Goal: Navigation & Orientation: Find specific page/section

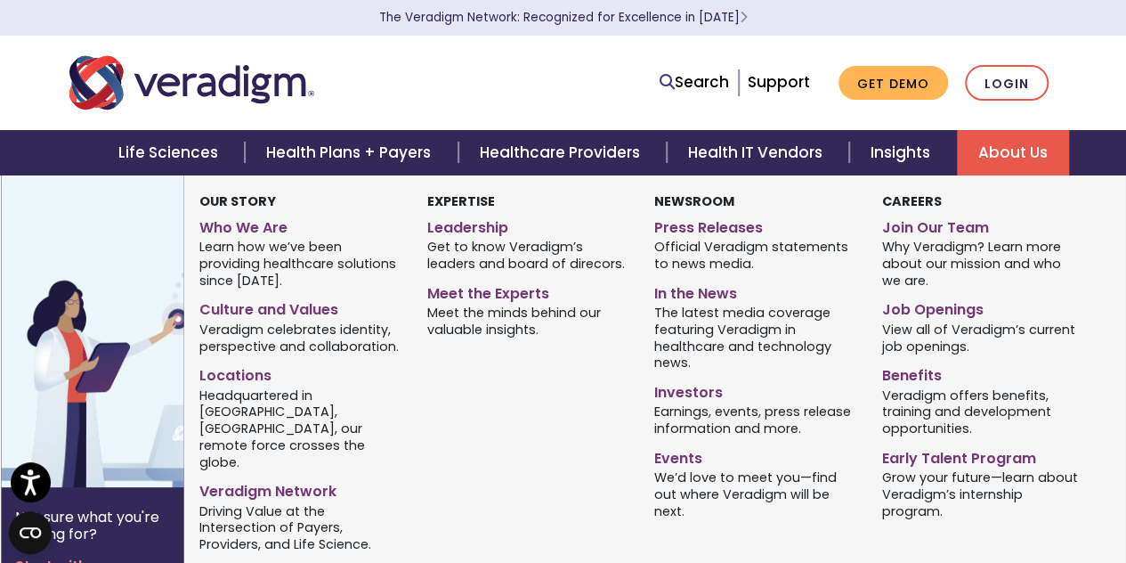
click at [1034, 148] on link "About Us" at bounding box center [1013, 152] width 112 height 45
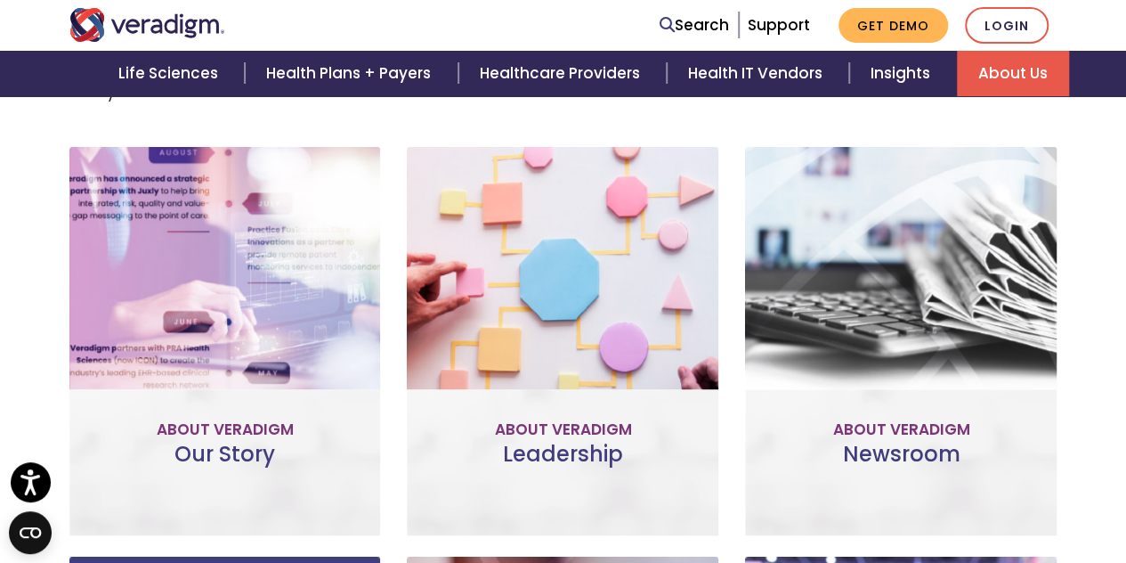
scroll to position [735, 0]
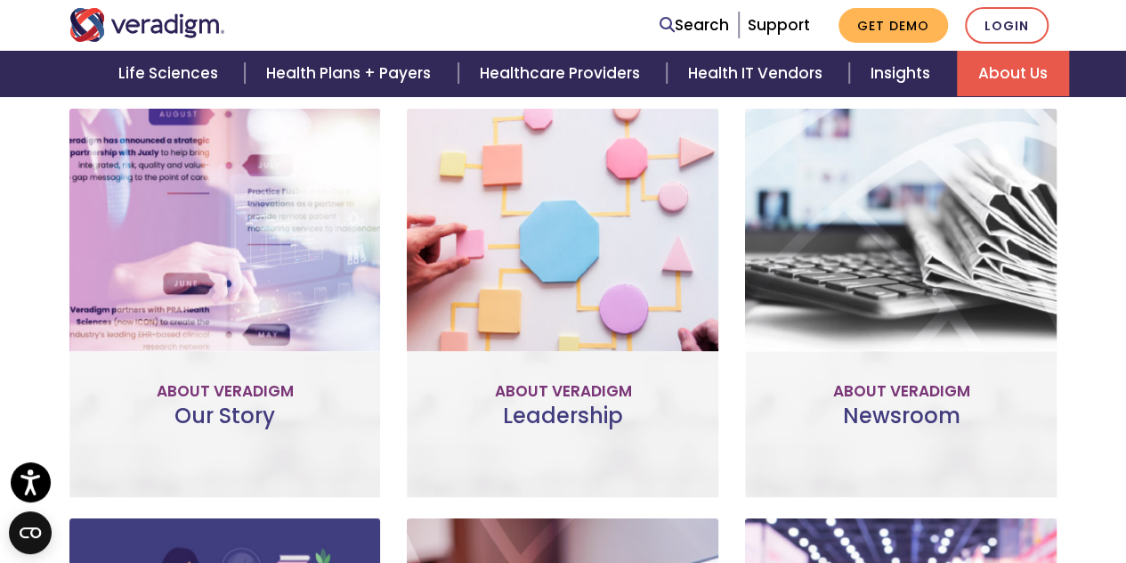
click at [567, 362] on link "Meet the Team" at bounding box center [563, 382] width 165 height 41
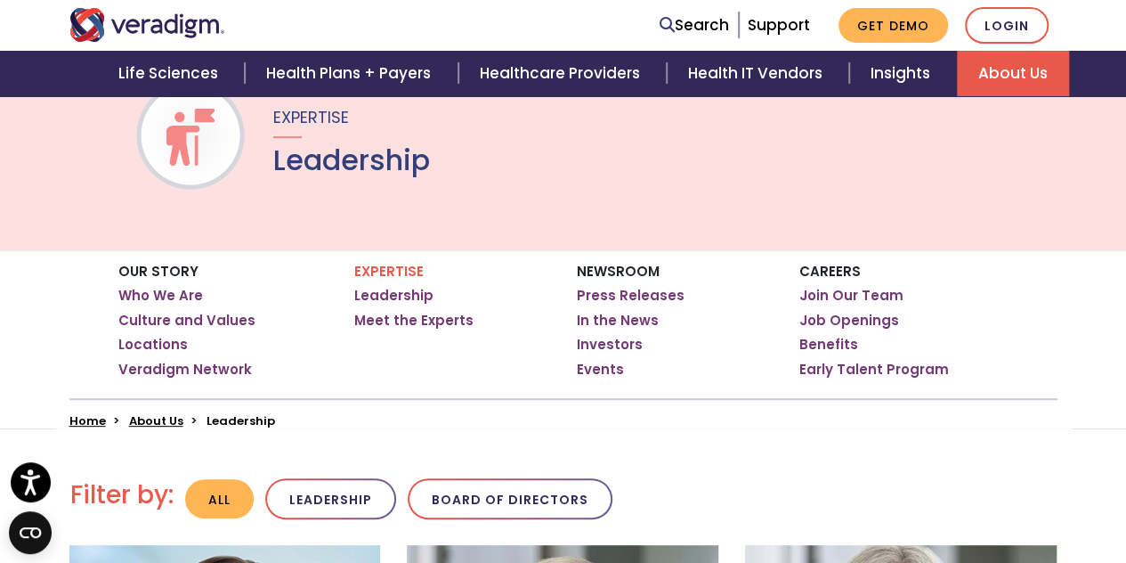
scroll to position [143, 0]
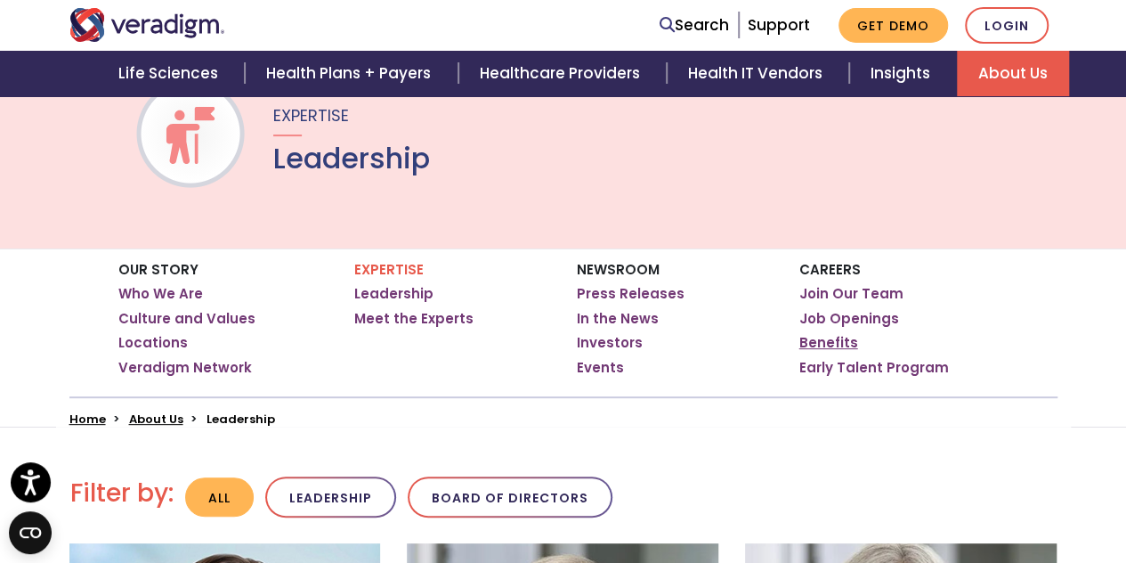
click at [829, 343] on link "Benefits" at bounding box center [828, 343] width 59 height 18
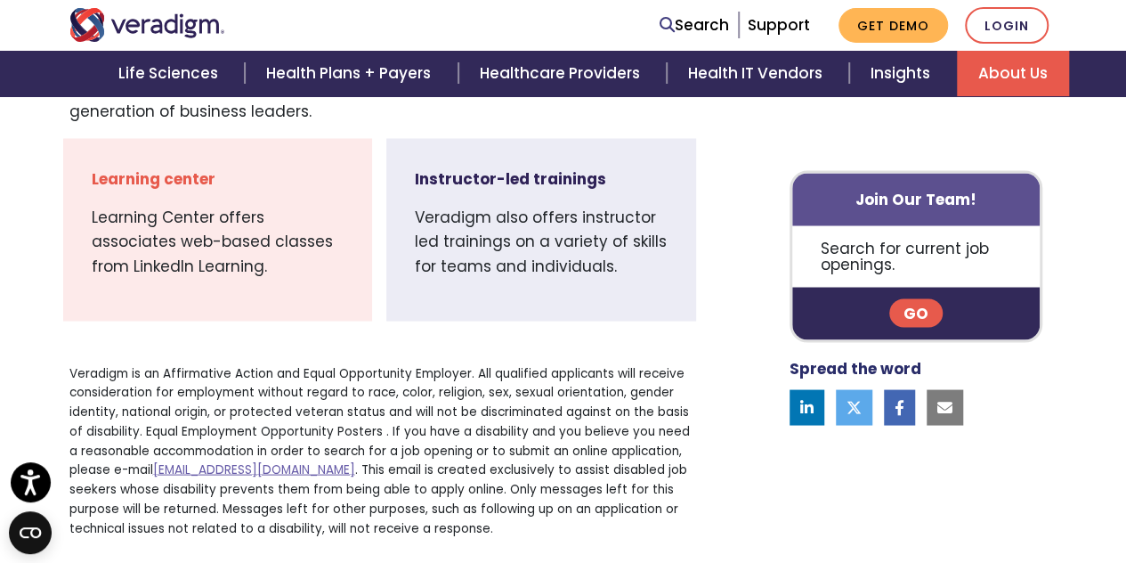
scroll to position [1518, 0]
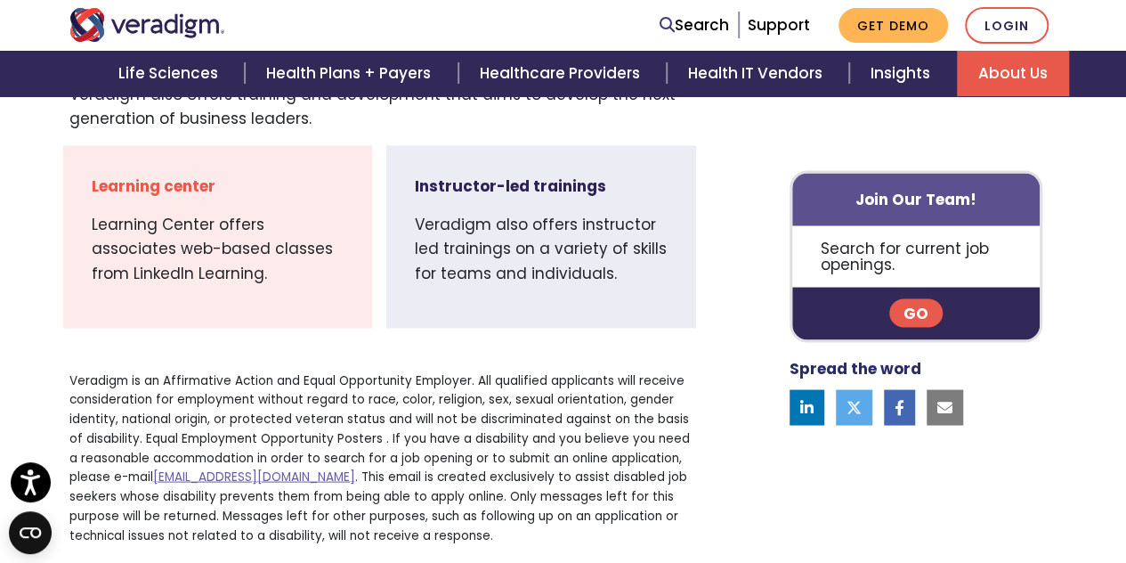
click at [912, 312] on link "Go" at bounding box center [915, 313] width 53 height 28
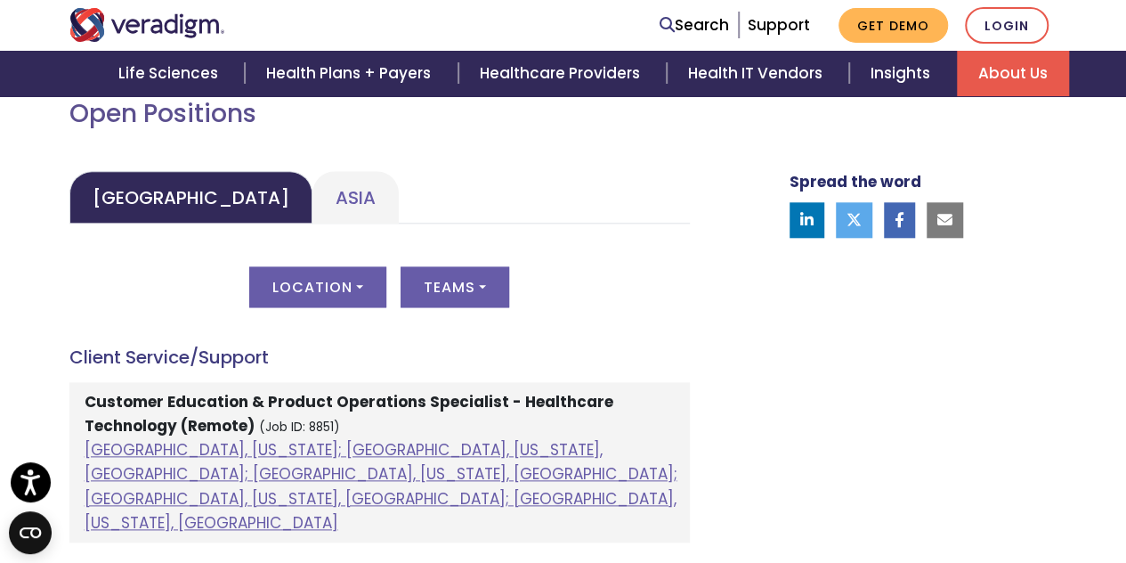
scroll to position [845, 0]
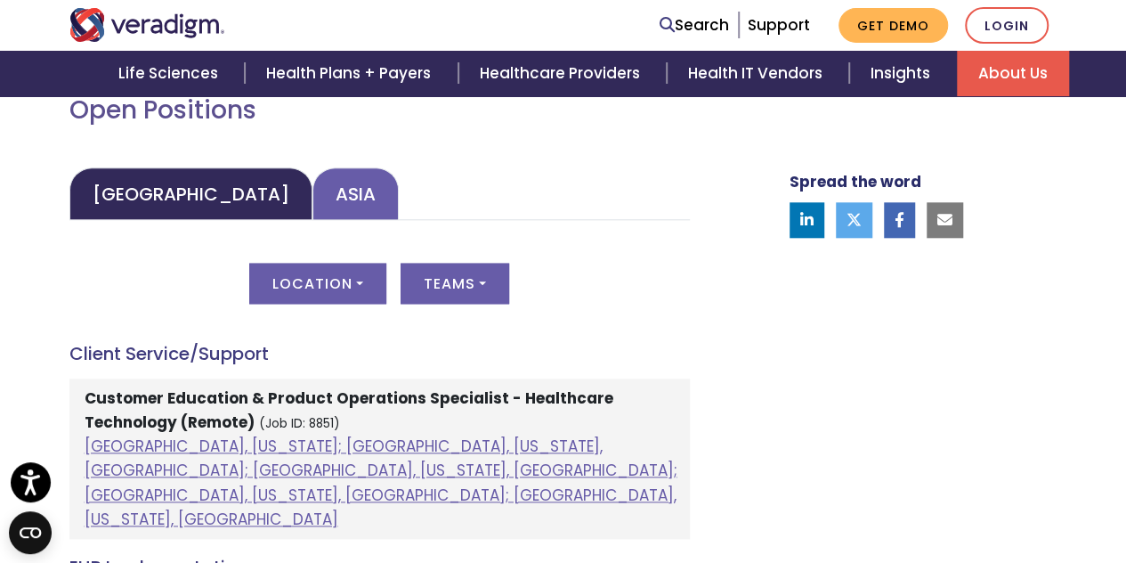
click at [312, 186] on link "Asia" at bounding box center [355, 193] width 86 height 53
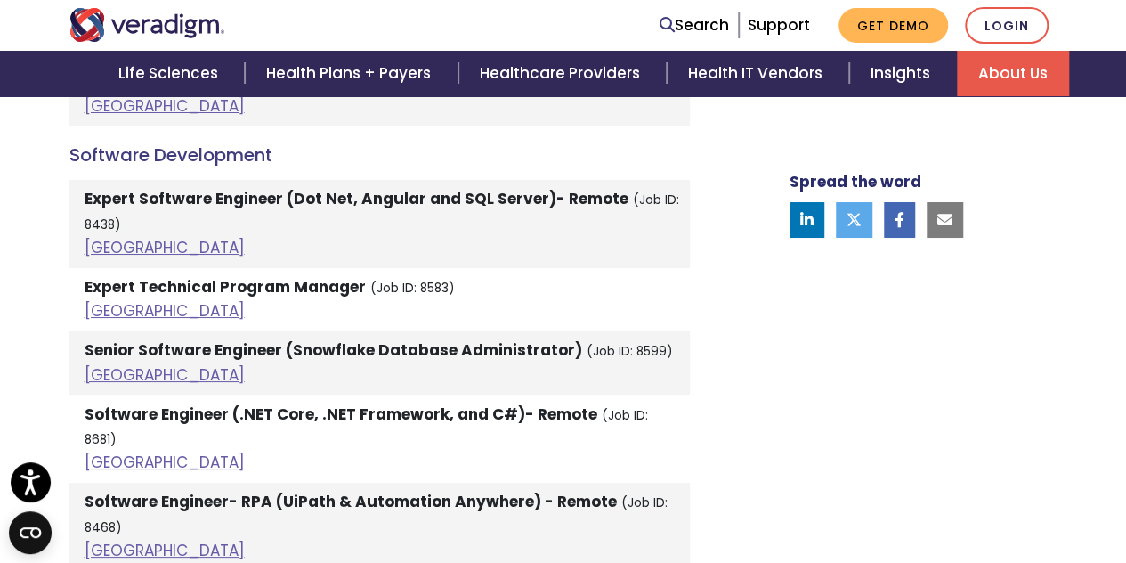
scroll to position [3253, 0]
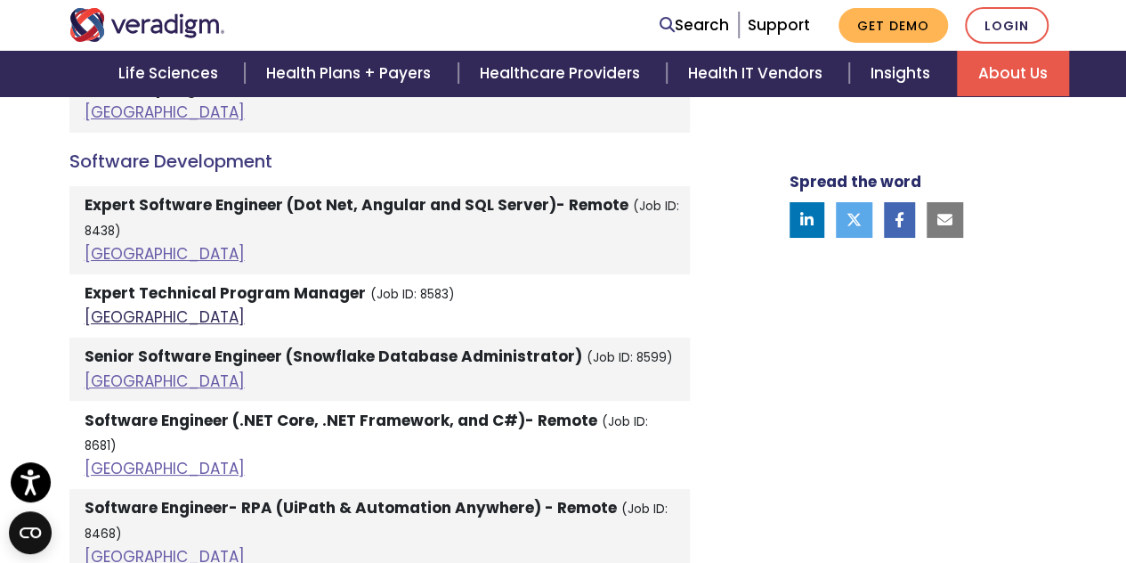
click at [105, 306] on link "India" at bounding box center [165, 316] width 160 height 21
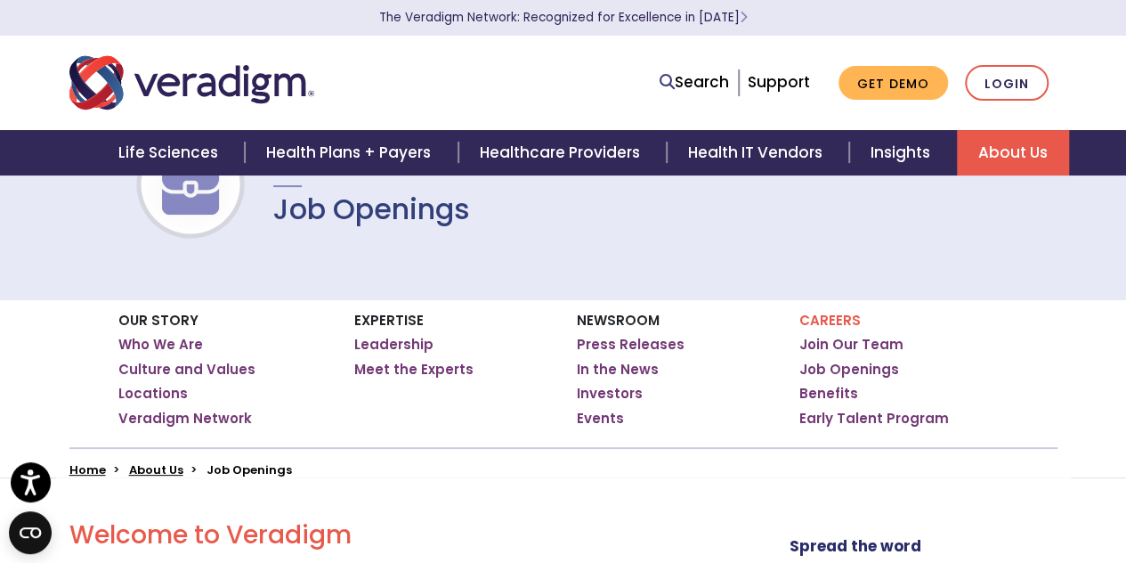
scroll to position [93, 0]
click at [598, 418] on link "Events" at bounding box center [600, 418] width 47 height 18
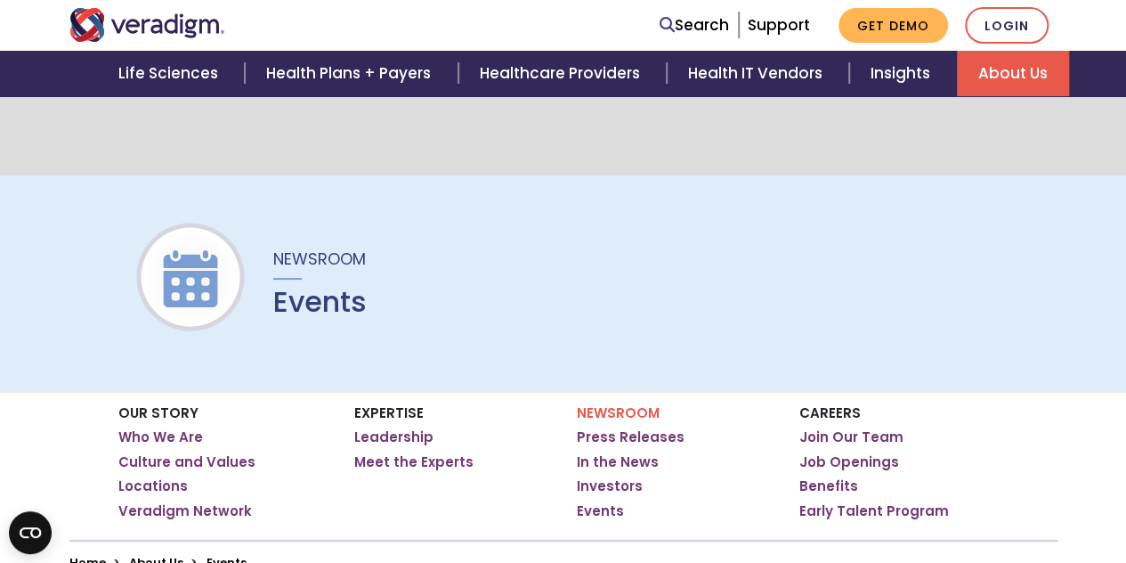
scroll to position [246, 0]
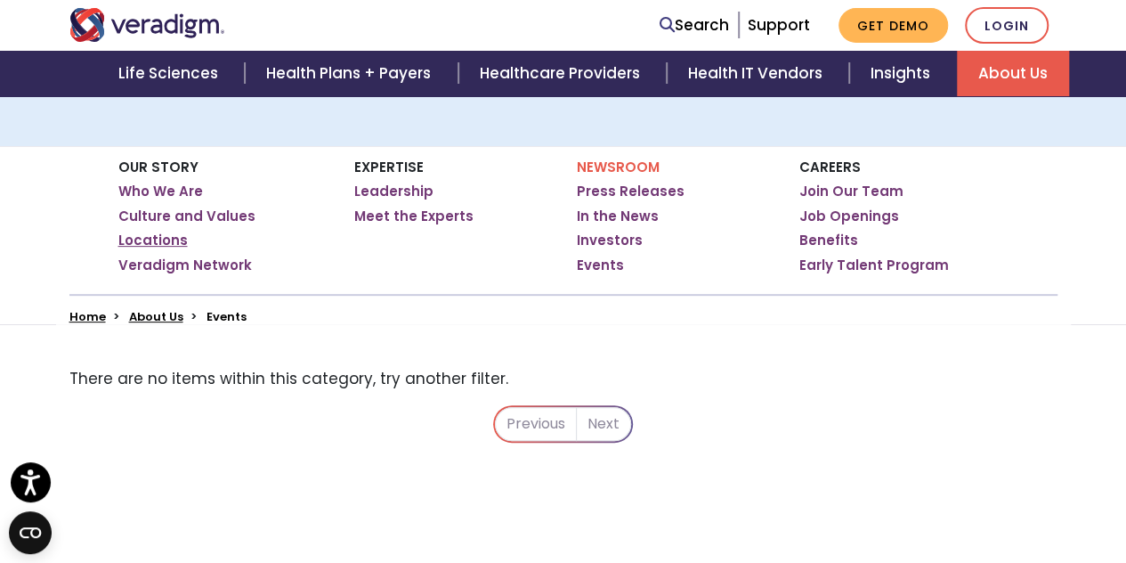
click at [161, 243] on link "Locations" at bounding box center [152, 240] width 69 height 18
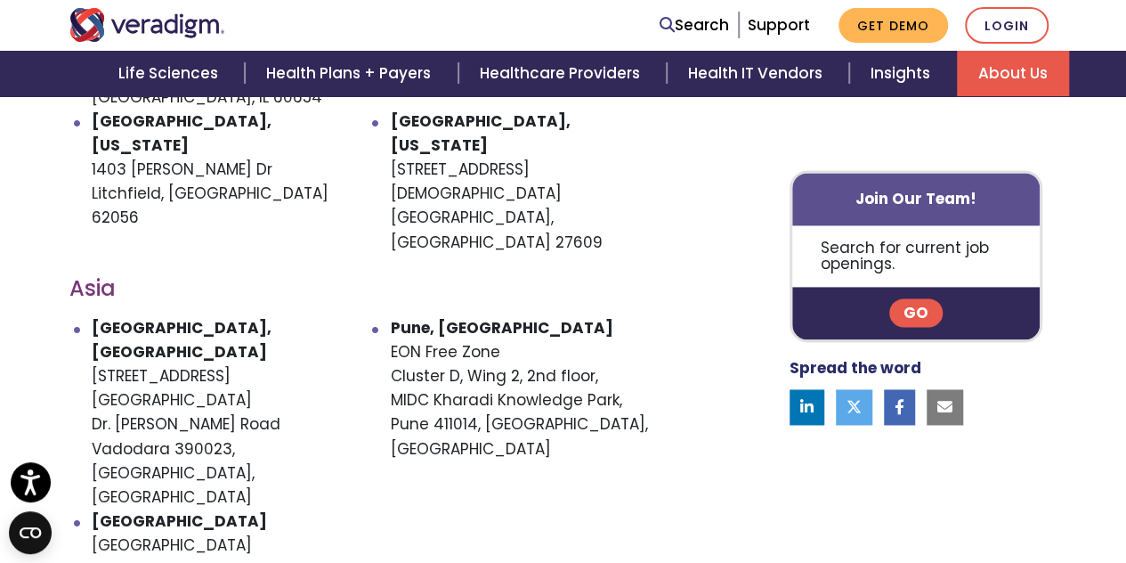
scroll to position [1133, 0]
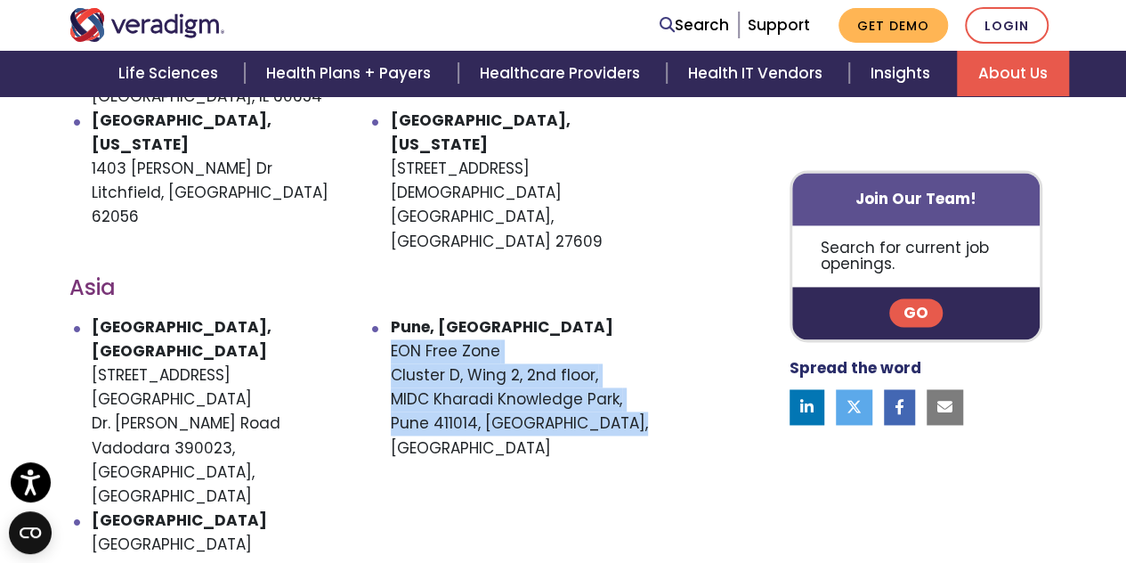
drag, startPoint x: 393, startPoint y: 254, endPoint x: 653, endPoint y: 336, distance: 272.5
click at [653, 336] on li "Pune, India EON Free Zone Cluster D, Wing 2, 2nd floor, MIDC Kharadi Knowledge …" at bounding box center [540, 412] width 299 height 194
copy li "EON Free Zone Cluster D, Wing 2, 2nd floor, MIDC Kharadi Knowledge Park, Pune 4…"
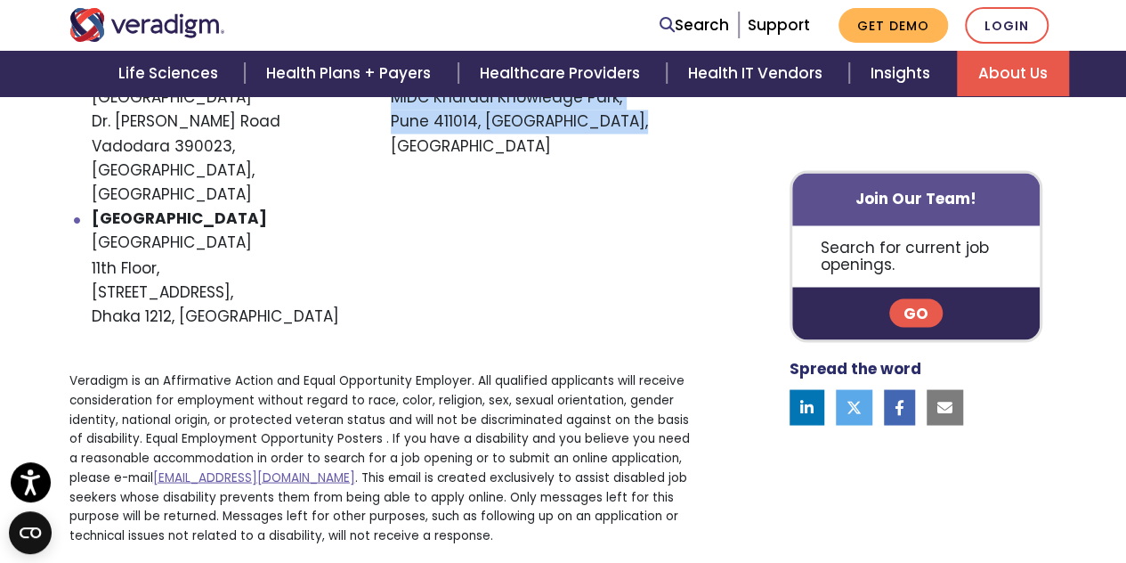
scroll to position [1436, 0]
click at [948, 399] on icon at bounding box center [944, 406] width 15 height 15
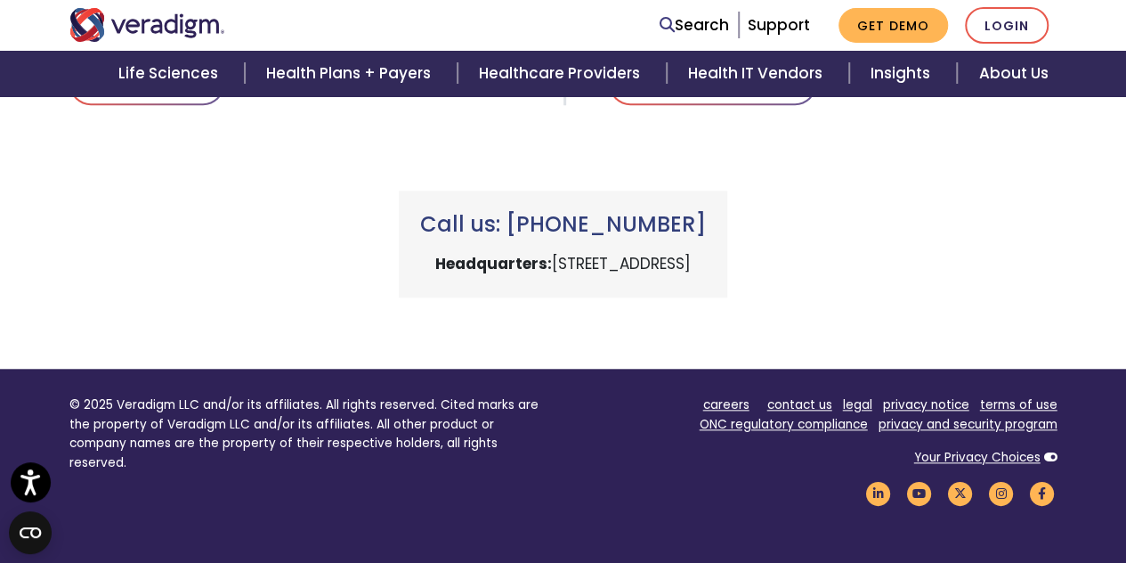
scroll to position [977, 0]
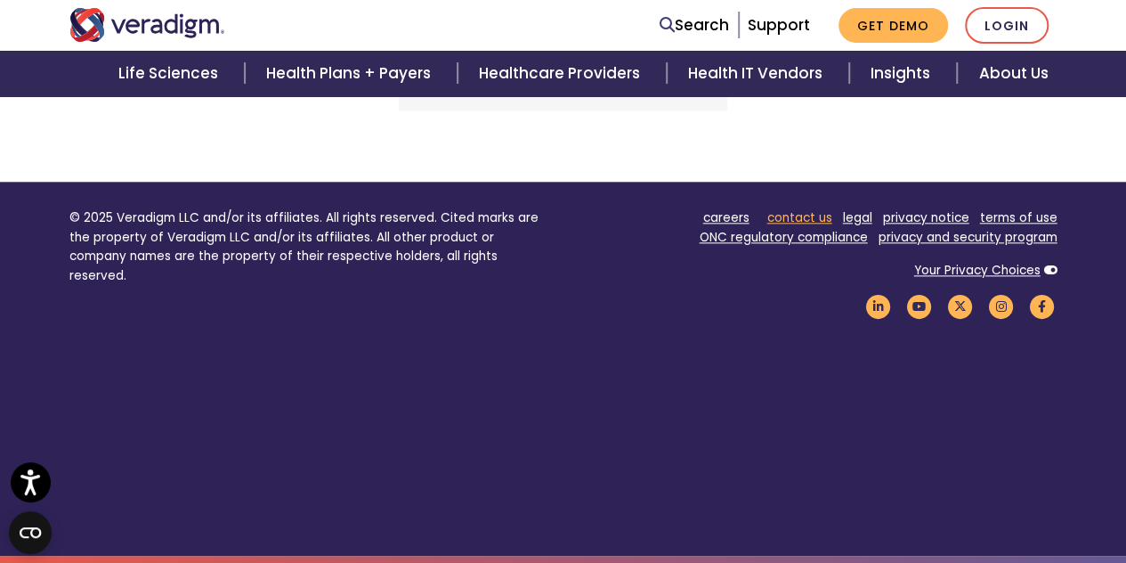
click at [806, 219] on link "contact us" at bounding box center [799, 217] width 65 height 17
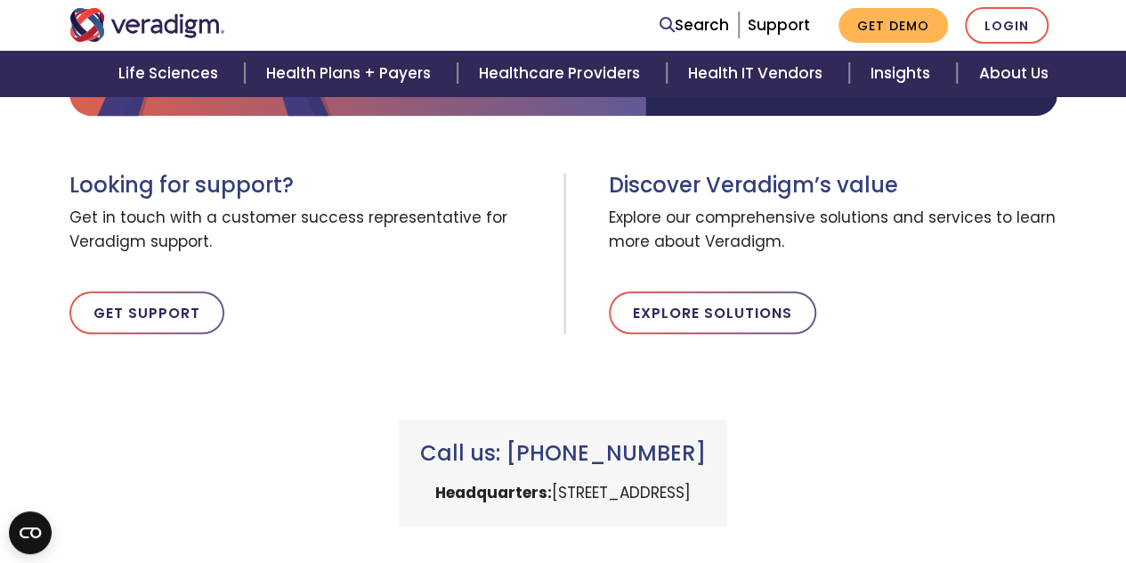
scroll to position [567, 0]
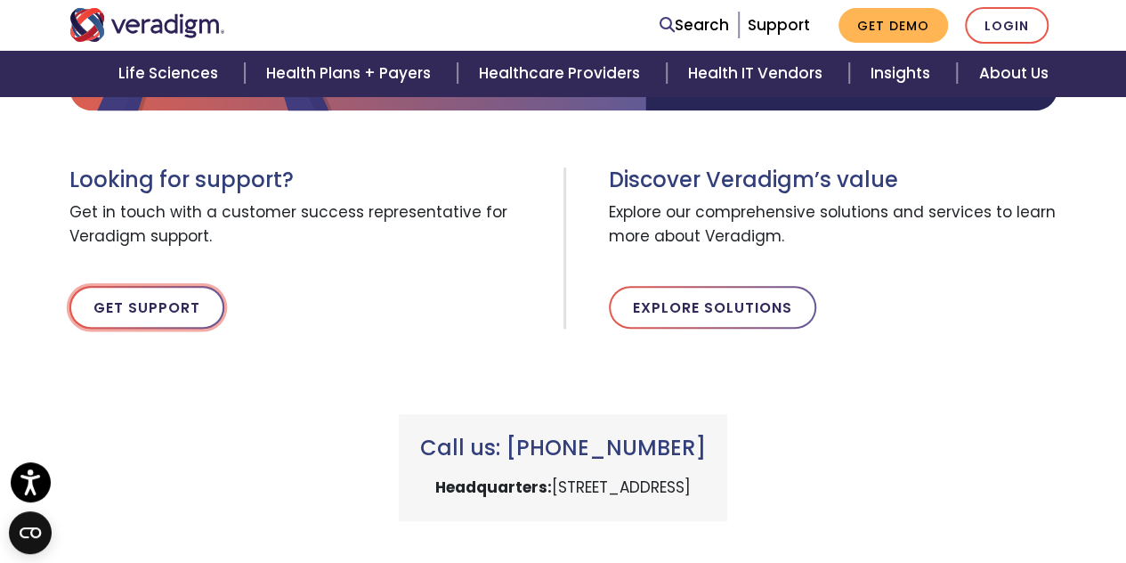
click at [142, 306] on link "Get Support" at bounding box center [146, 307] width 155 height 43
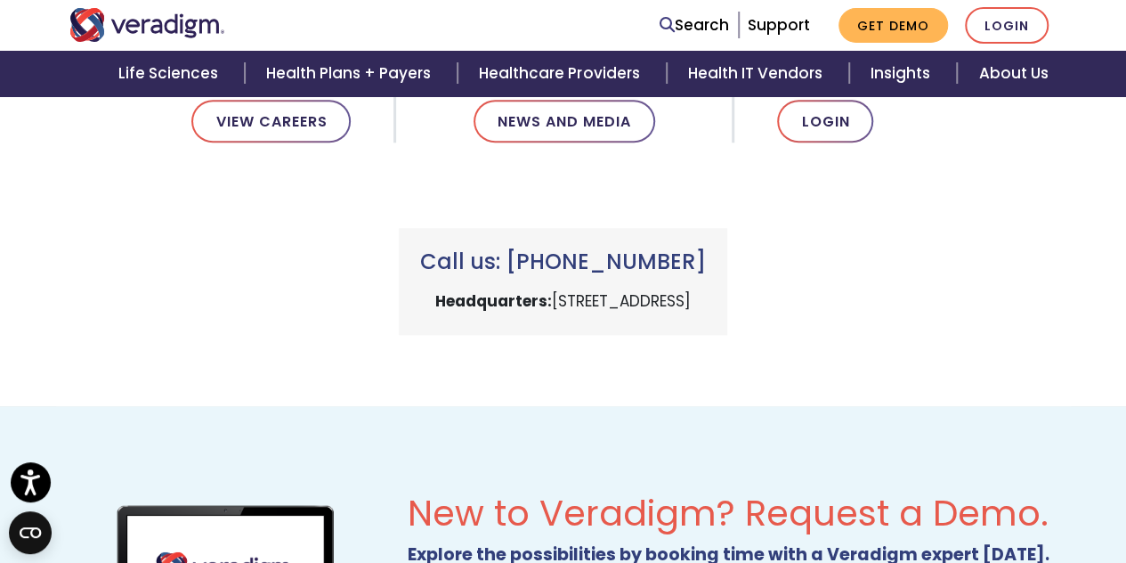
scroll to position [1129, 0]
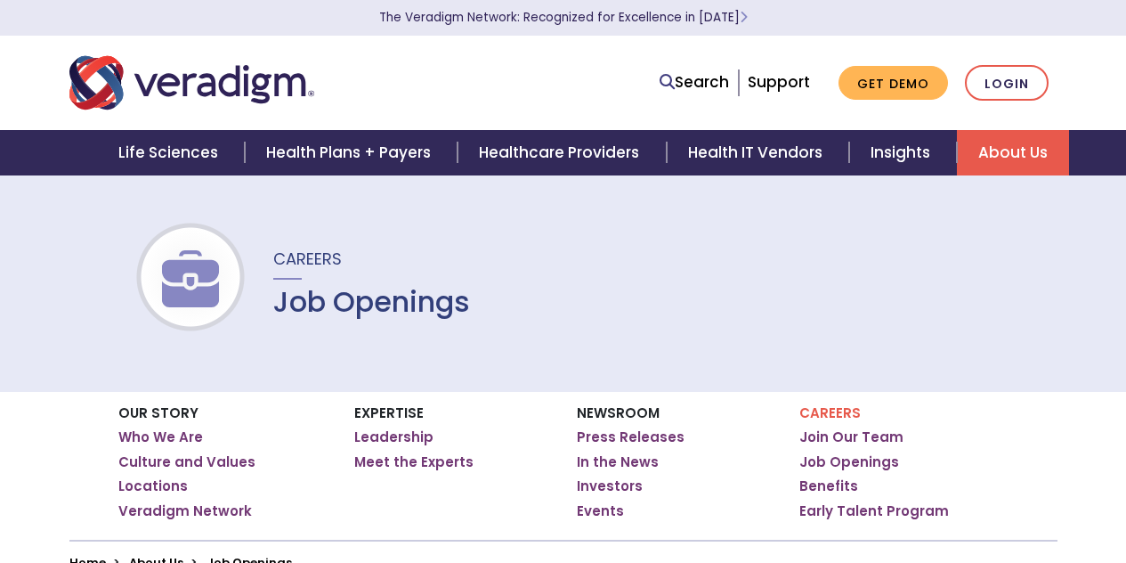
scroll to position [93, 0]
